Goal: Task Accomplishment & Management: Manage account settings

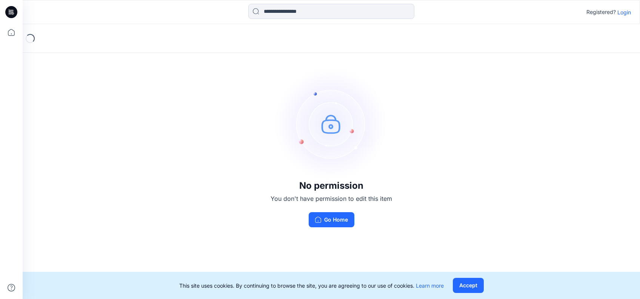
click at [623, 12] on p "Login" at bounding box center [624, 12] width 14 height 8
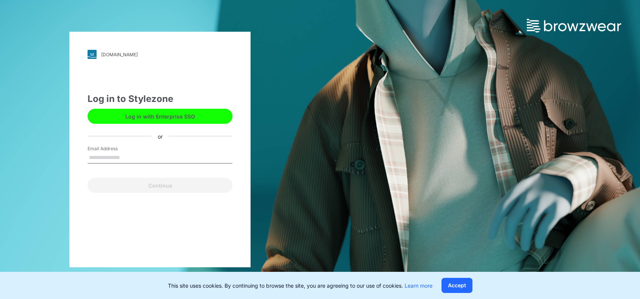
click at [132, 157] on input "Email Address" at bounding box center [160, 157] width 145 height 11
type input "**********"
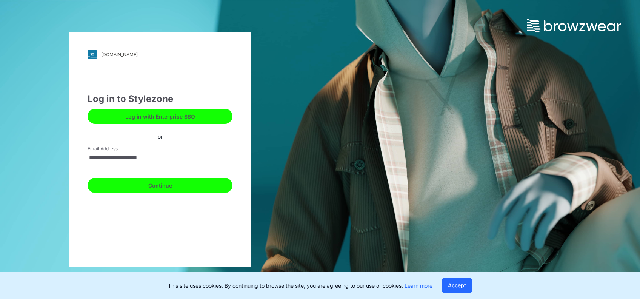
click at [120, 187] on button "Continue" at bounding box center [160, 185] width 145 height 15
click at [145, 190] on button "Continue" at bounding box center [160, 185] width 145 height 15
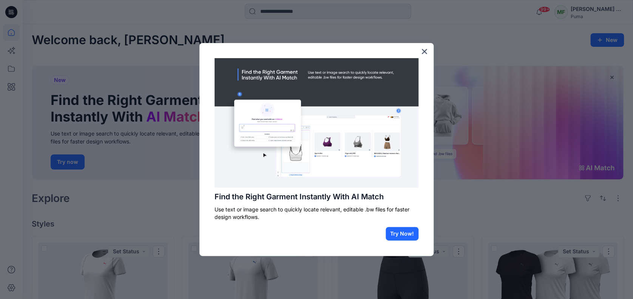
click at [420, 49] on div "Find the Right Garment Instantly With AI Match Use text or image search to quic…" at bounding box center [316, 149] width 234 height 213
click at [421, 49] on button "×" at bounding box center [423, 51] width 7 height 12
